Goal: Use online tool/utility: Utilize a website feature to perform a specific function

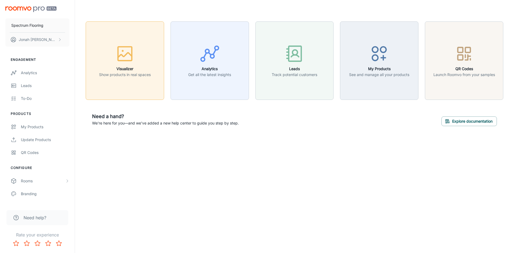
click at [124, 62] on icon "button" at bounding box center [125, 54] width 20 height 20
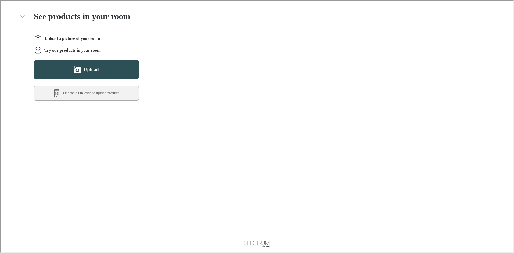
click at [118, 70] on button "Upload" at bounding box center [85, 68] width 105 height 19
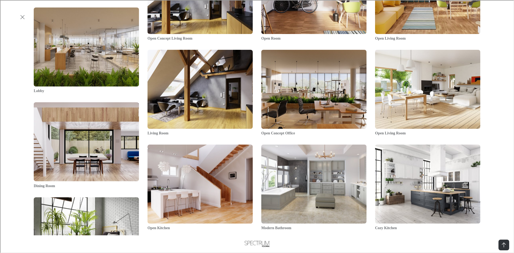
scroll to position [901, 0]
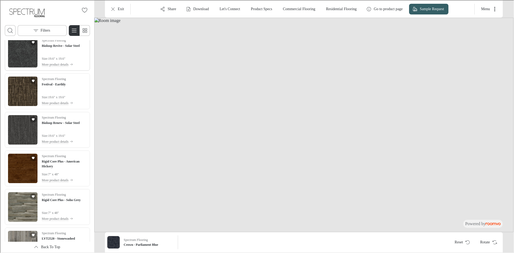
scroll to position [616, 0]
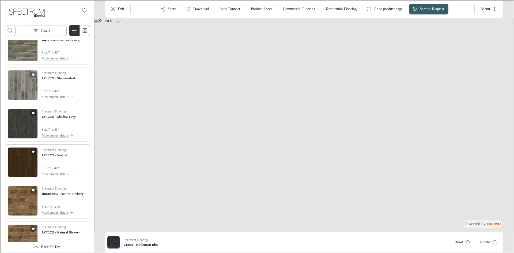
click at [32, 169] on img "See LVT2520 - Walnut in the room" at bounding box center [21, 161] width 29 height 29
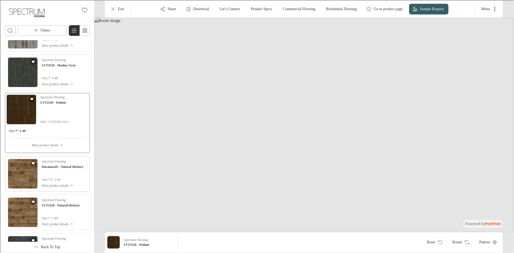
scroll to position [645, 0]
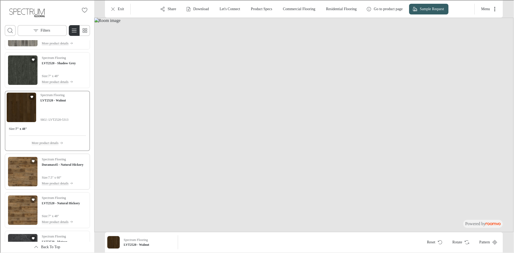
click at [22, 172] on img "See Duramax45 - Natural Hickory in the room" at bounding box center [21, 170] width 29 height 29
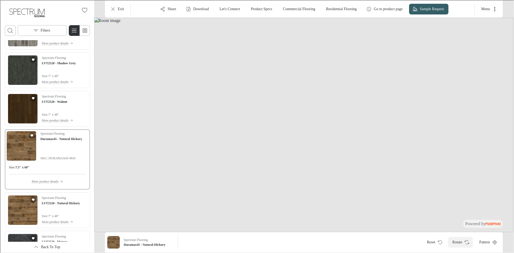
click at [455, 243] on button "Rotate" at bounding box center [460, 241] width 25 height 11
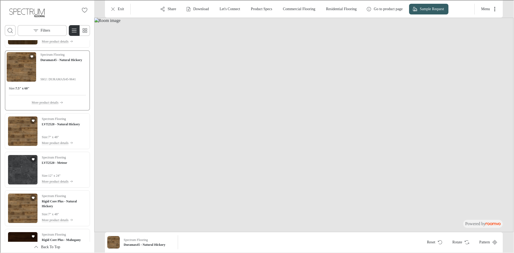
scroll to position [726, 0]
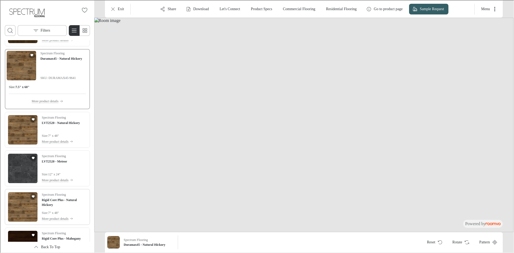
click at [18, 198] on img "See Rigid Core Plus - Natural Hickory in the room" at bounding box center [21, 206] width 29 height 29
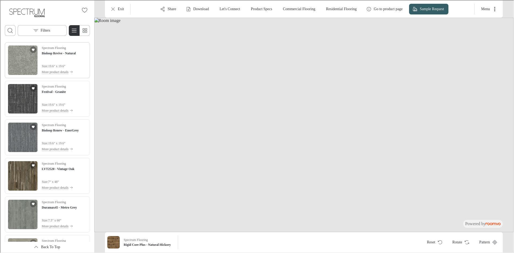
scroll to position [1534, 0]
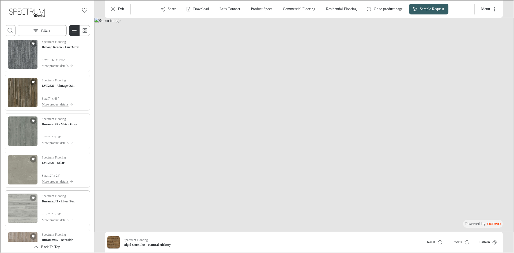
click at [18, 202] on img "See Duramax45 - Silver Fox in the room" at bounding box center [21, 207] width 29 height 29
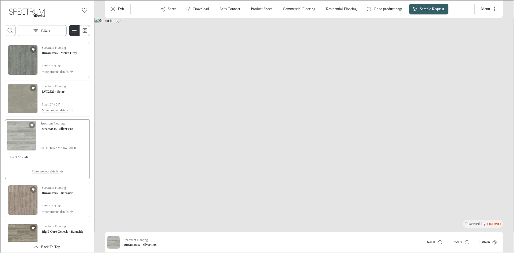
scroll to position [1617, 0]
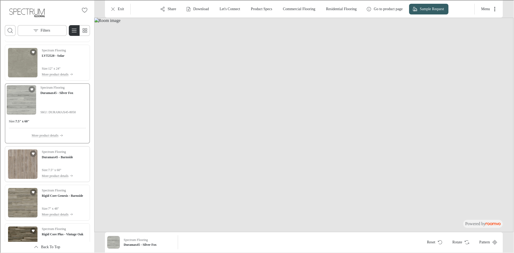
click at [17, 170] on img "See Duramax45 - Barnside in the room" at bounding box center [21, 163] width 29 height 29
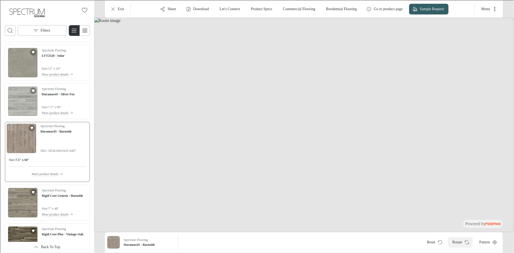
click at [449, 242] on button "Rotate" at bounding box center [460, 241] width 25 height 11
click at [490, 8] on button "Menu" at bounding box center [488, 8] width 24 height 11
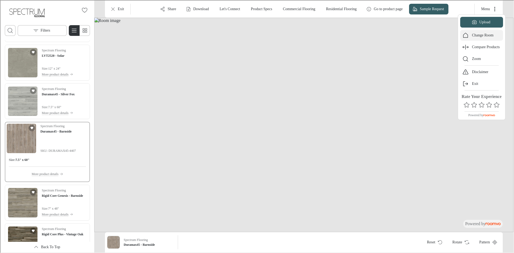
click at [493, 35] on p "Change Room" at bounding box center [483, 34] width 22 height 5
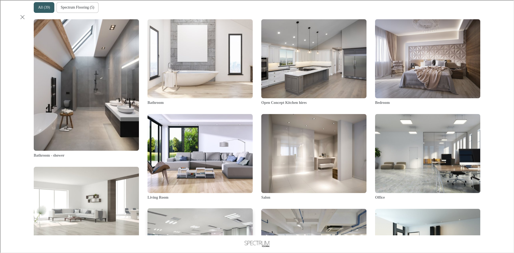
scroll to position [375, 0]
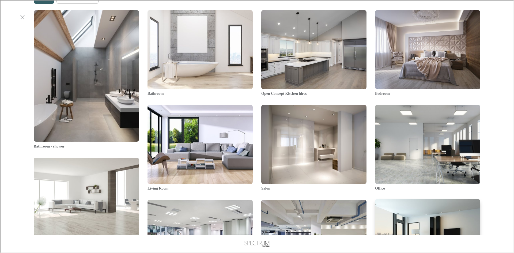
click at [393, 199] on img "Living Room" at bounding box center [428, 239] width 106 height 80
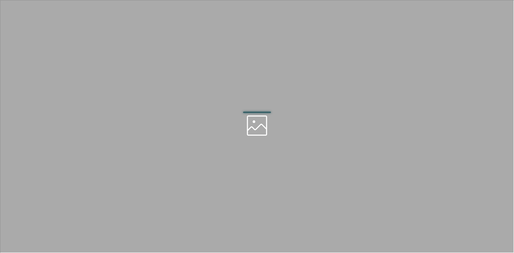
scroll to position [0, 0]
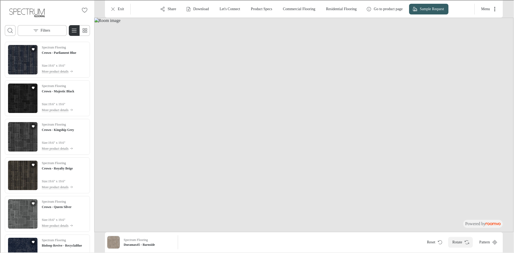
click at [454, 240] on button "Rotate" at bounding box center [460, 241] width 25 height 11
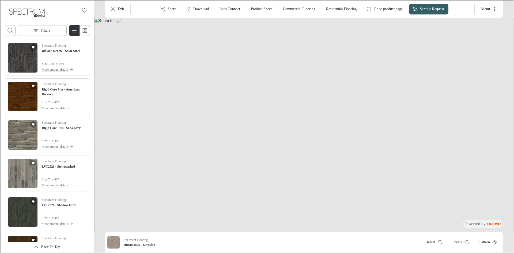
scroll to position [509, 0]
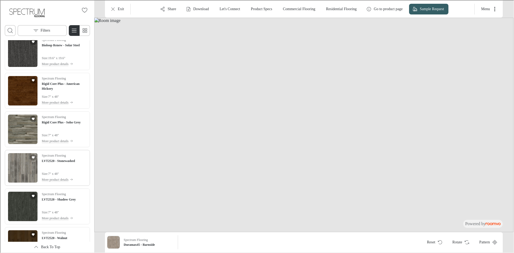
click at [18, 163] on img "See LVT2520 - Stonewashed in the room" at bounding box center [21, 167] width 29 height 29
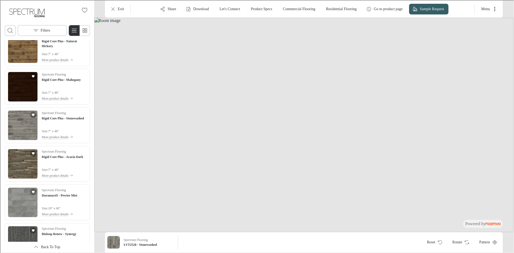
scroll to position [911, 0]
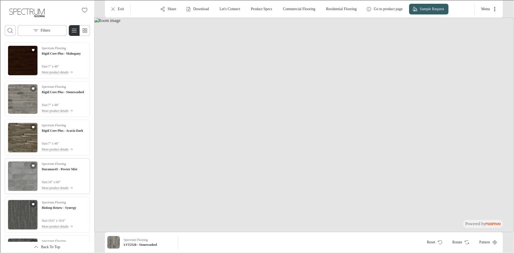
click at [19, 174] on img "See Duramax45 - Pewter Mist in the room" at bounding box center [21, 175] width 29 height 29
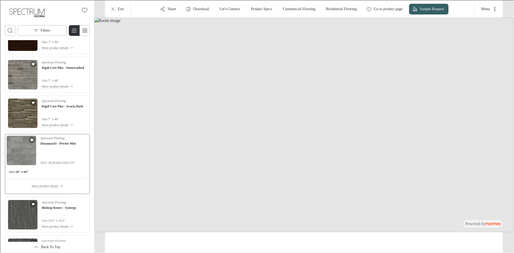
scroll to position [886, 0]
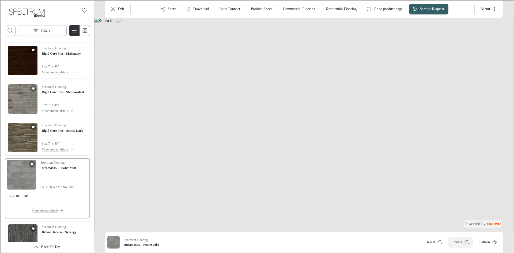
click at [465, 247] on button "Rotate" at bounding box center [460, 241] width 25 height 11
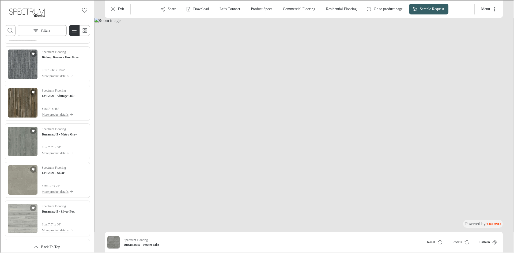
click at [21, 176] on img "See LVT2520 - Solar in the room" at bounding box center [21, 179] width 29 height 29
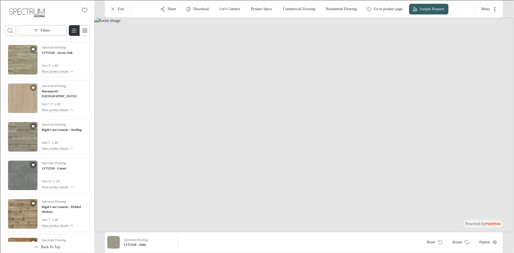
scroll to position [2330, 0]
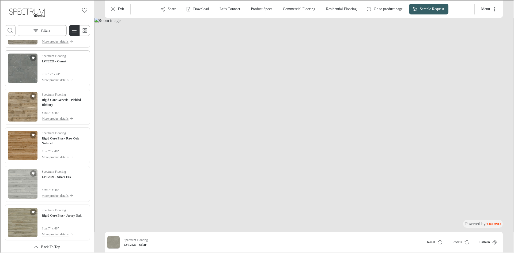
click at [15, 69] on img "See LVT2520 - Comet in the room" at bounding box center [21, 67] width 29 height 29
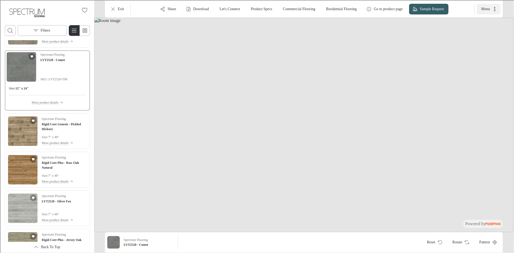
click at [495, 8] on icon "More actions" at bounding box center [494, 8] width 5 height 5
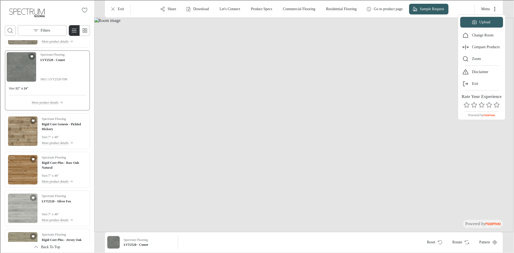
click at [354, 74] on div at bounding box center [256, 126] width 513 height 252
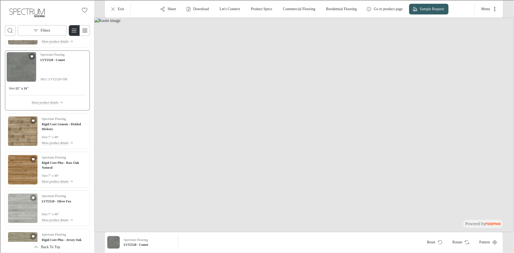
click at [474, 164] on img at bounding box center [303, 124] width 419 height 215
